Goal: Transaction & Acquisition: Purchase product/service

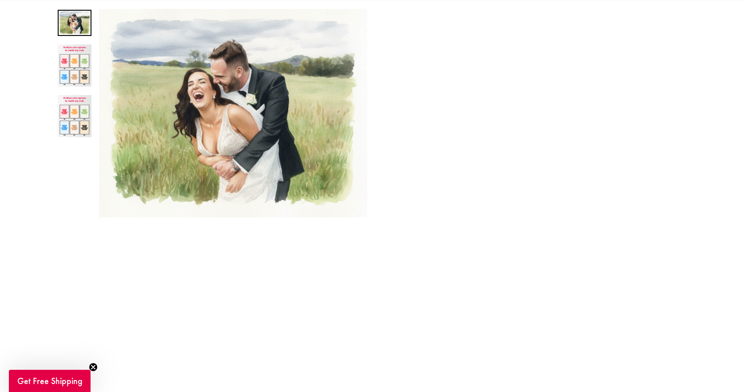
scroll to position [305, 0]
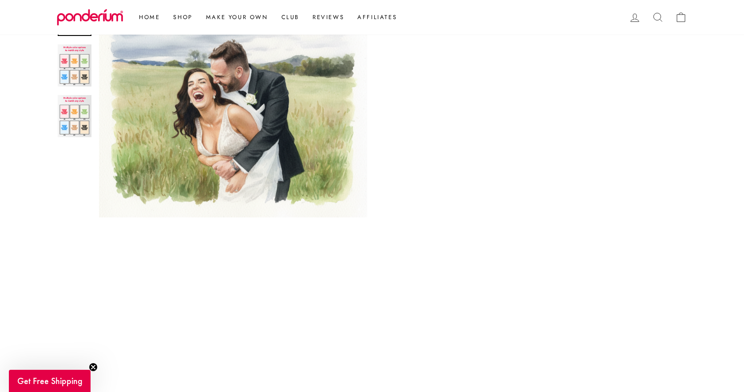
scroll to position [298, 0]
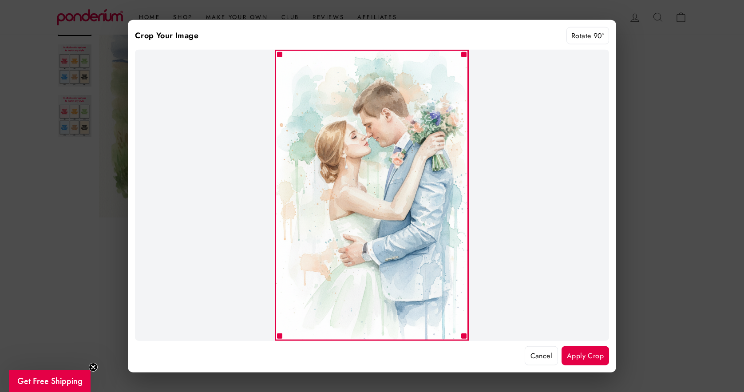
click at [533, 356] on button "Cancel" at bounding box center [541, 356] width 33 height 20
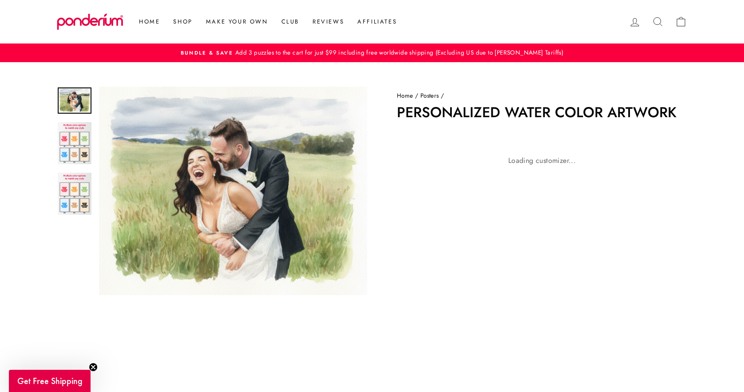
scroll to position [298, 0]
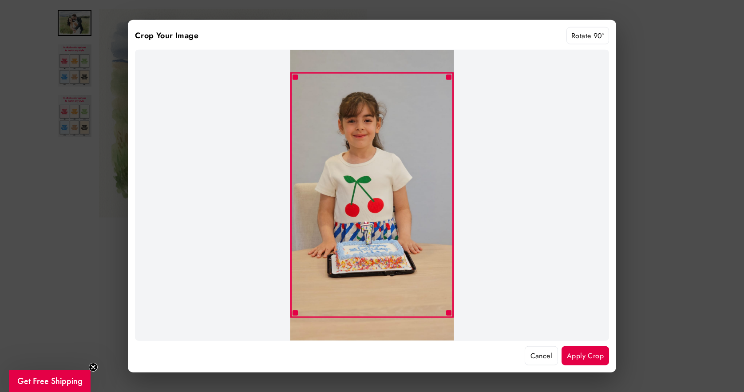
click at [539, 360] on button "Cancel" at bounding box center [541, 356] width 33 height 20
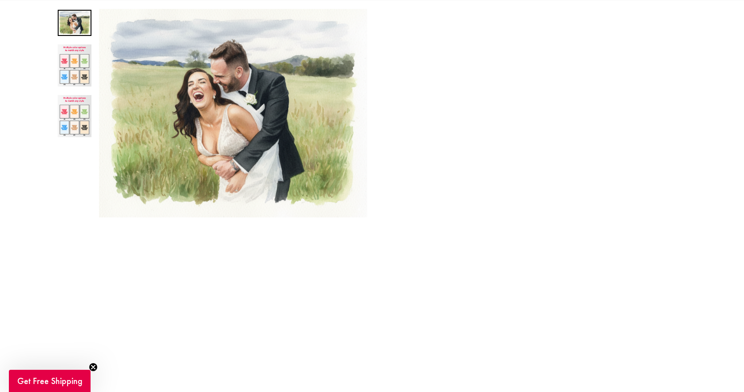
scroll to position [298, 0]
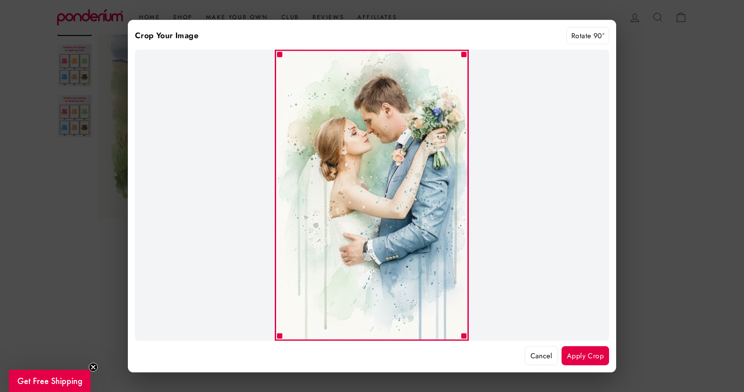
click at [541, 354] on button "Cancel" at bounding box center [541, 356] width 33 height 20
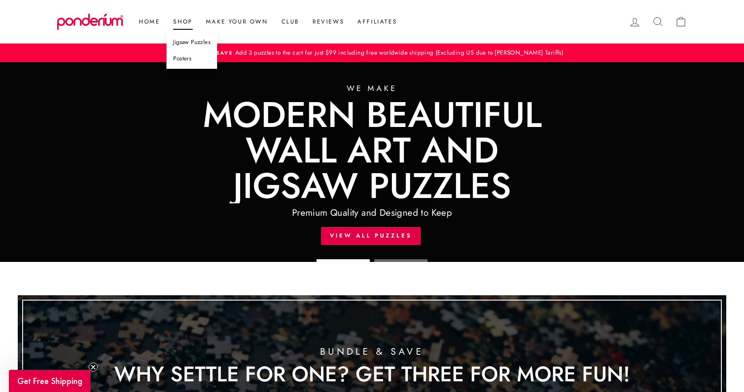
click at [191, 59] on link "Posters" at bounding box center [191, 59] width 51 height 16
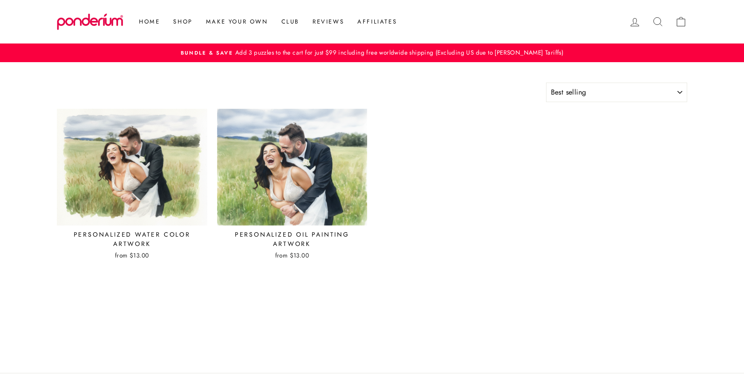
select select "best-selling"
click at [299, 197] on img at bounding box center [292, 167] width 150 height 117
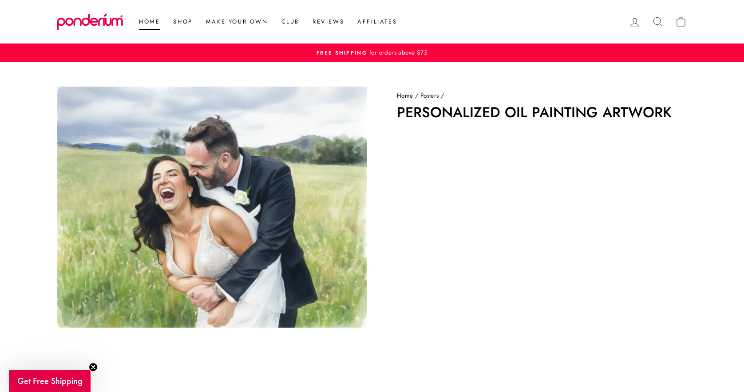
click at [148, 23] on link "Home" at bounding box center [149, 22] width 34 height 16
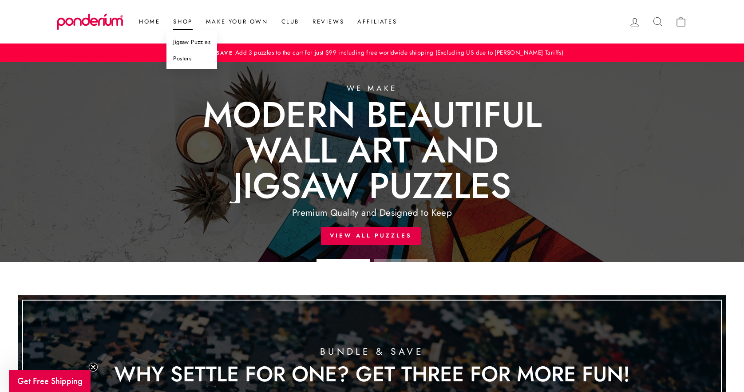
click at [184, 59] on link "Posters" at bounding box center [191, 59] width 51 height 16
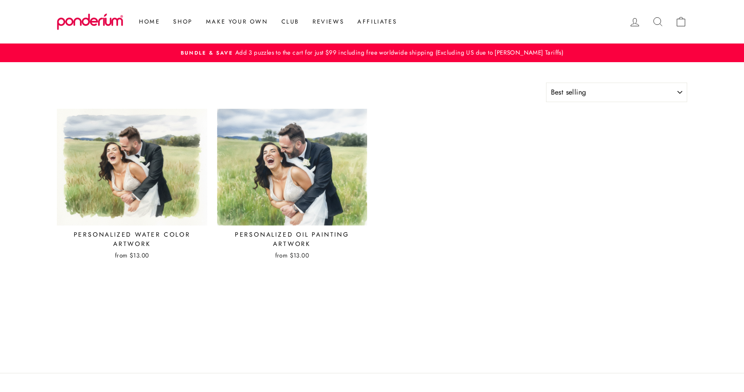
select select "best-selling"
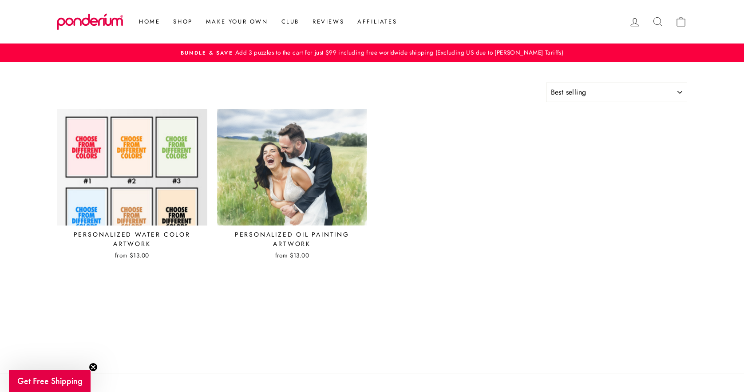
click at [159, 188] on img at bounding box center [131, 167] width 151 height 118
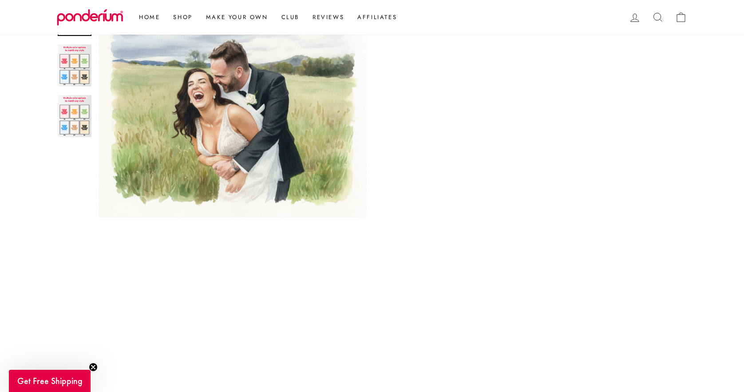
scroll to position [304, 0]
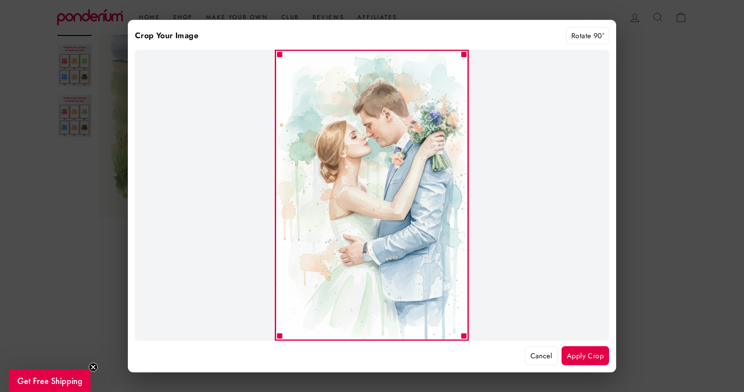
scroll to position [236, 0]
click at [589, 359] on button "Apply Crop" at bounding box center [584, 356] width 47 height 20
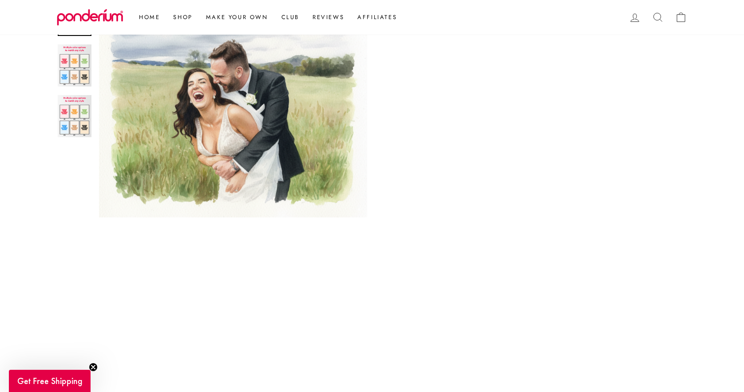
scroll to position [445, 0]
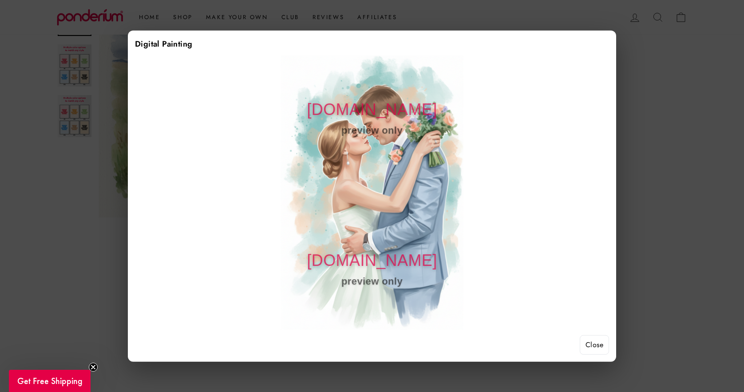
click at [598, 347] on button "Close" at bounding box center [594, 345] width 29 height 20
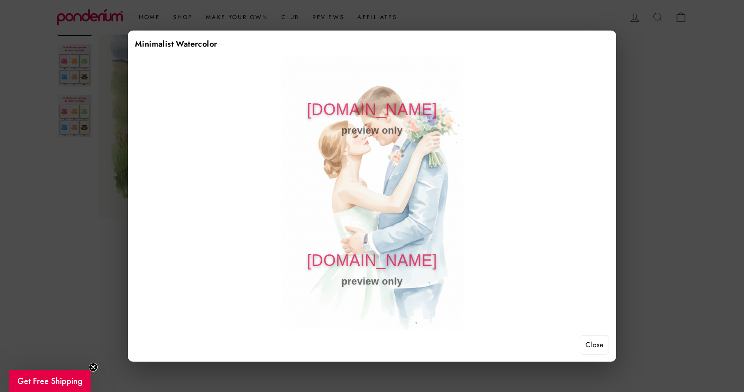
click at [591, 340] on button "Close" at bounding box center [594, 345] width 29 height 20
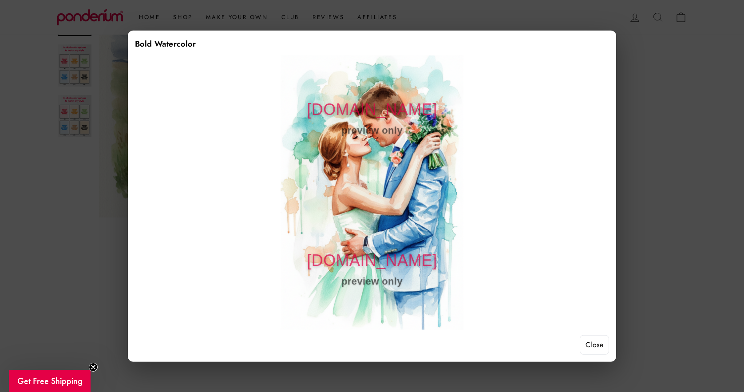
click at [593, 338] on button "Close" at bounding box center [594, 345] width 29 height 20
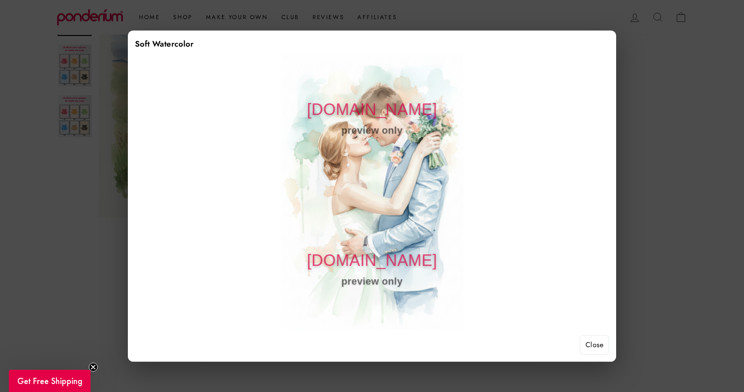
click at [601, 344] on button "Close" at bounding box center [594, 345] width 29 height 20
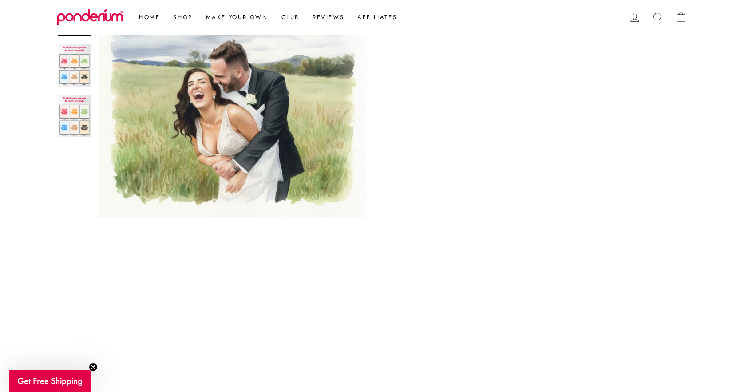
scroll to position [217, 0]
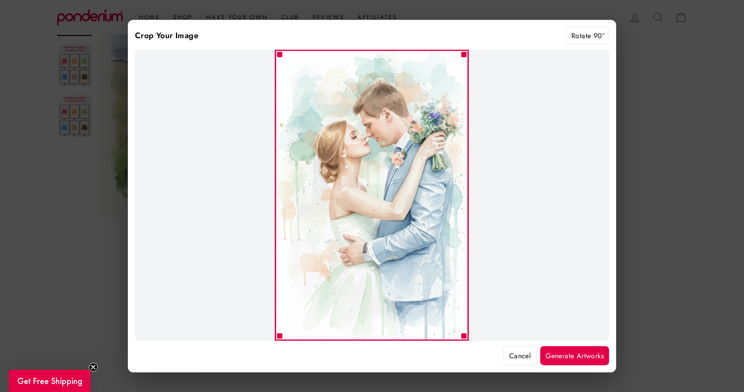
click at [509, 358] on button "Cancel" at bounding box center [519, 356] width 33 height 20
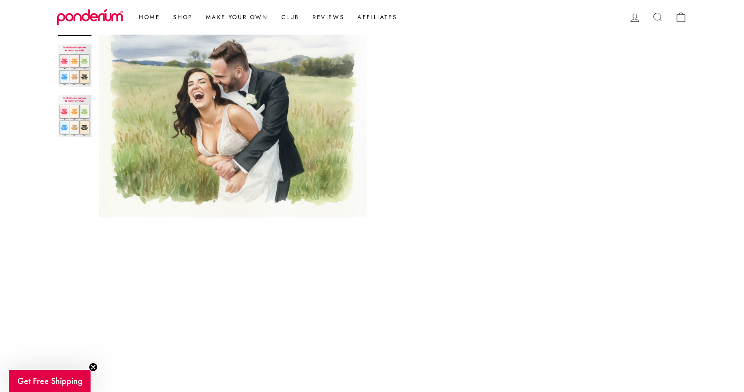
scroll to position [387, 0]
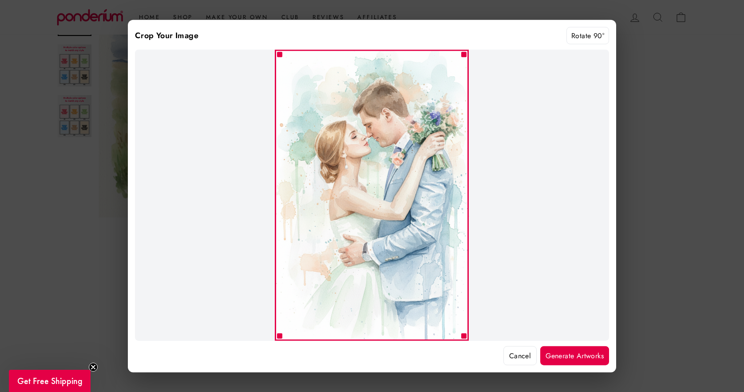
click at [570, 354] on button "Generate Artworks" at bounding box center [574, 356] width 69 height 20
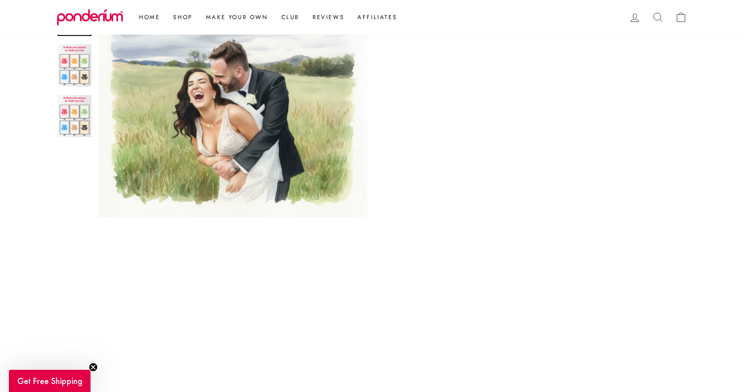
scroll to position [397, 0]
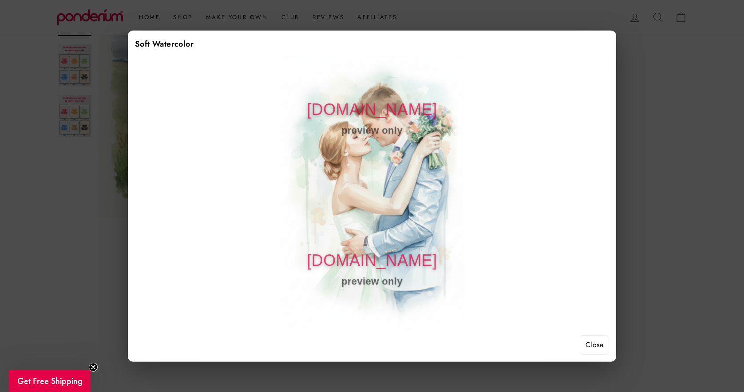
click at [590, 343] on button "Close" at bounding box center [594, 345] width 29 height 20
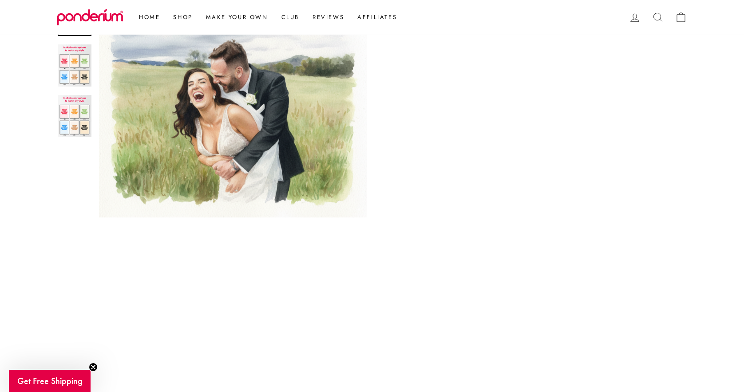
click at [708, 237] on div "Close (esc) Close (esc) Close (esc) Home / Posters / Personalized Water Color A…" at bounding box center [372, 76] width 744 height 823
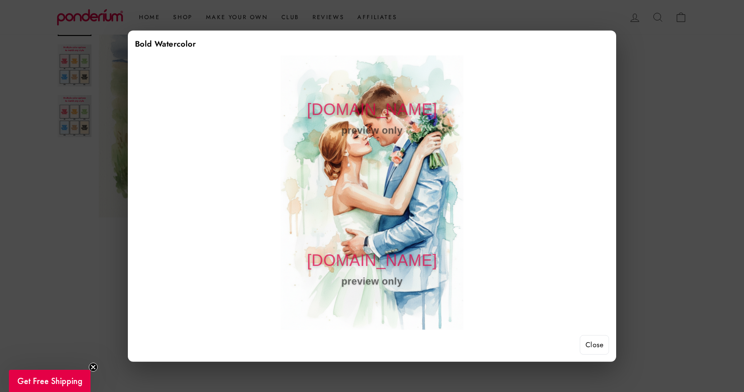
click at [583, 341] on button "Close" at bounding box center [594, 345] width 29 height 20
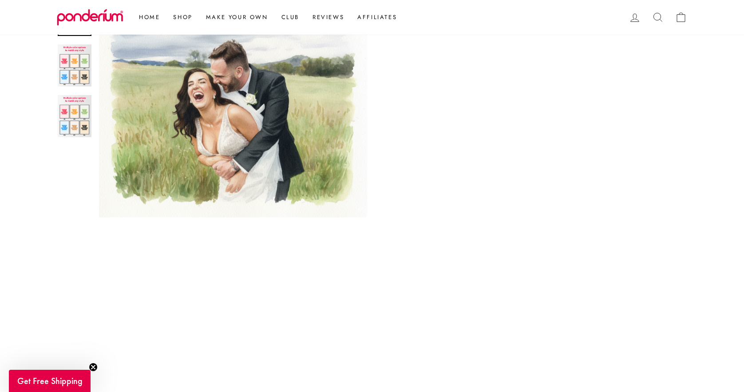
scroll to position [202, 0]
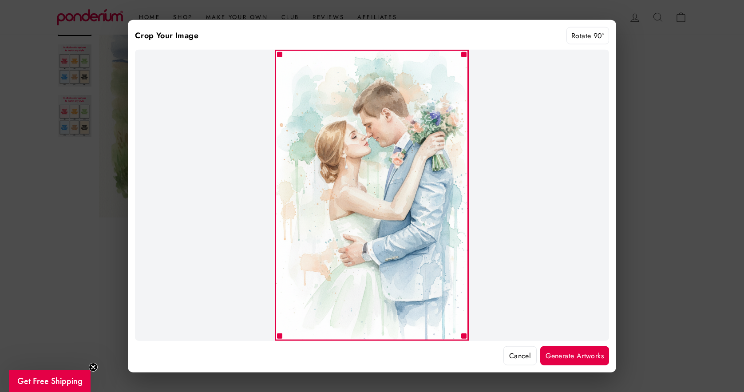
click at [514, 352] on button "Cancel" at bounding box center [519, 356] width 33 height 20
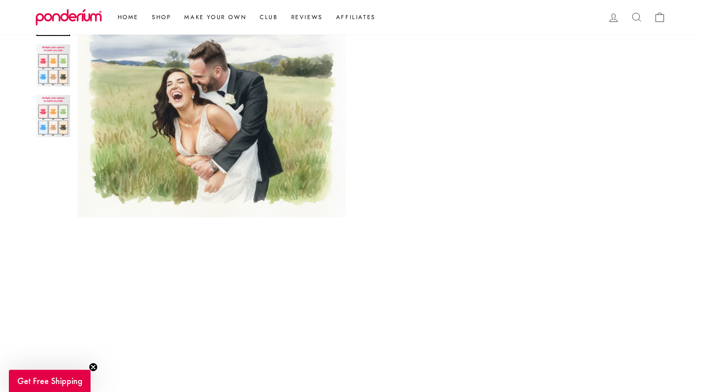
scroll to position [269, 0]
